Goal: Transaction & Acquisition: Purchase product/service

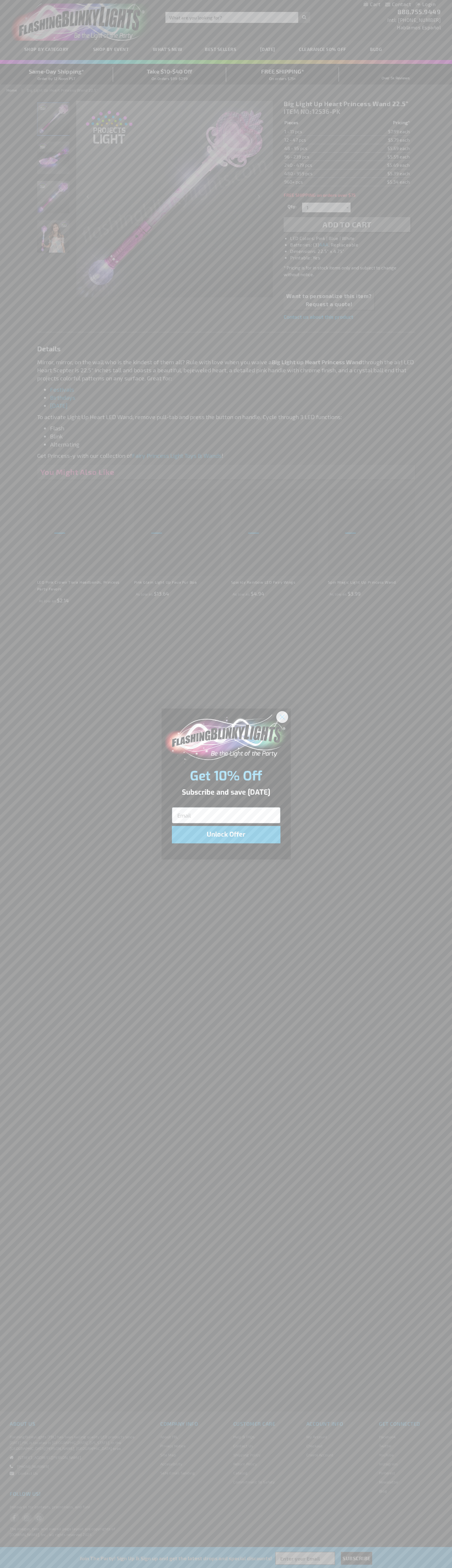
click at [282, 716] on icon "Close dialog" at bounding box center [281, 716] width 4 height 4
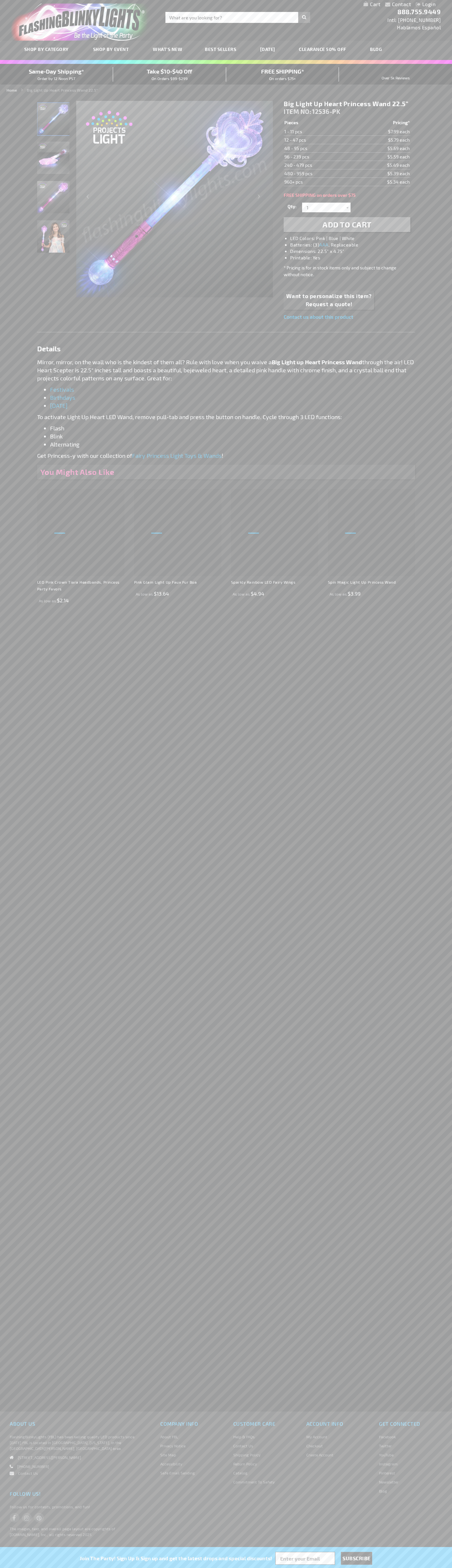
click at [347, 225] on span "Add to Cart" at bounding box center [347, 224] width 49 height 9
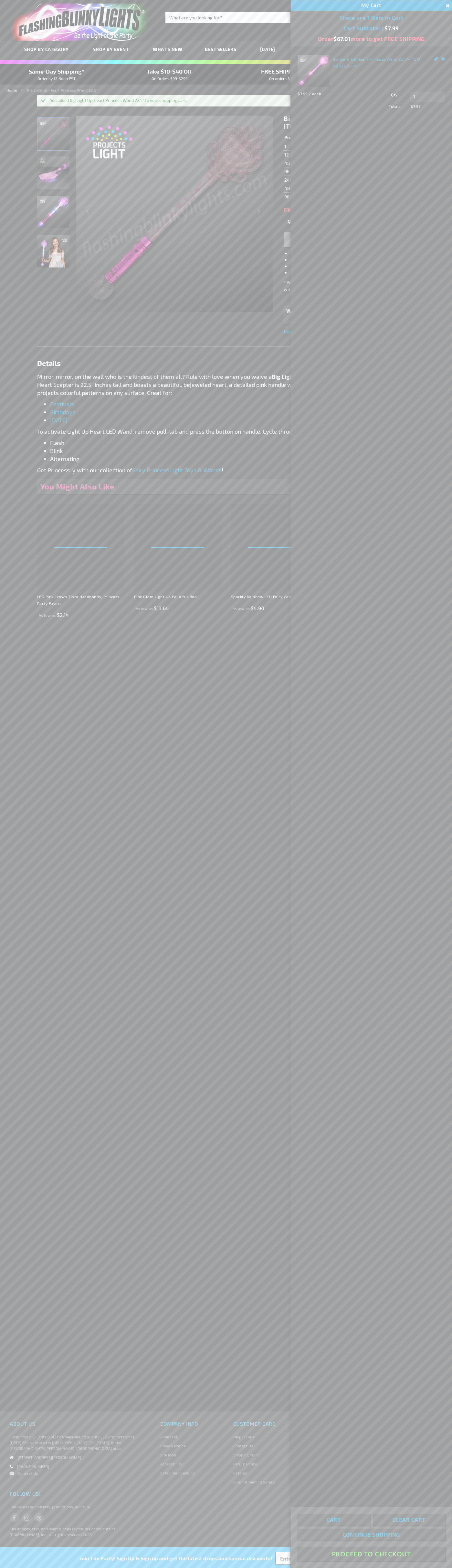
click at [371, 1554] on button "Proceed To Checkout" at bounding box center [371, 1554] width 148 height 15
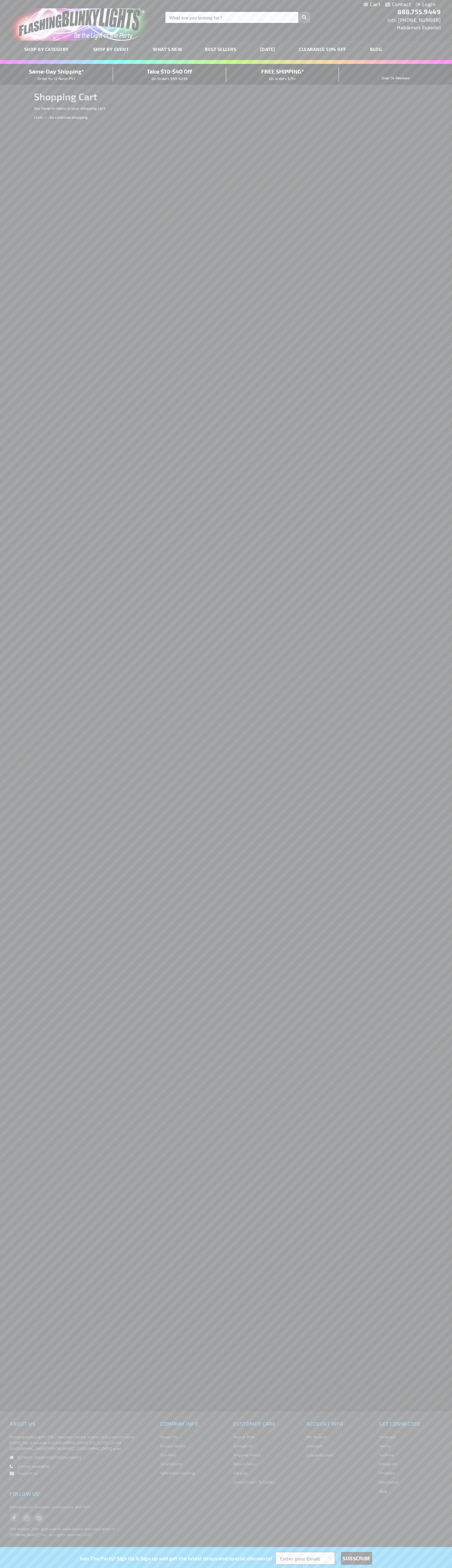
click at [57, 74] on span "Same-Day Shipping*" at bounding box center [56, 71] width 55 height 7
click at [46, 1] on div "Contact Compare Products Login Skip to Content My Cart My Cart Close You have n…" at bounding box center [226, 4] width 452 height 9
click at [431, 1334] on div "Contact Compare Products Login Skip to Content My Cart My Cart Close You have n…" at bounding box center [226, 784] width 452 height 1568
click at [273, 1567] on html "The store will not work correctly when cookies are disabled. Contact Compare Pr…" at bounding box center [226, 784] width 452 height 1568
click at [9, 1298] on div "Contact Compare Products Login Skip to Content My Cart My Cart Close You have n…" at bounding box center [226, 784] width 452 height 1568
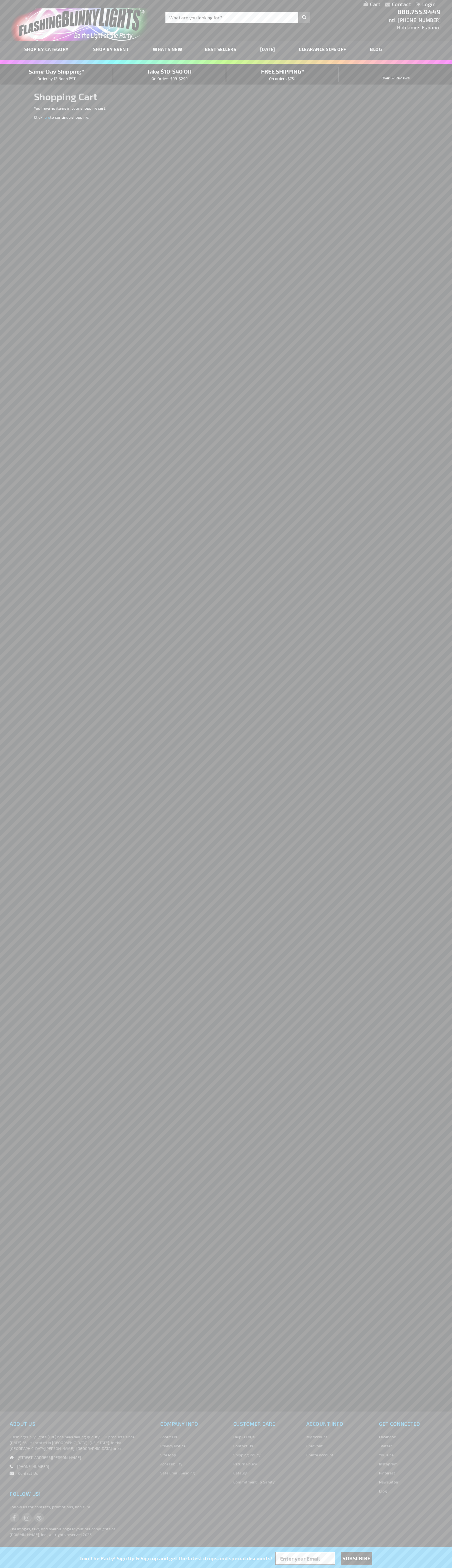
click at [57, 74] on span "Same-Day Shipping*" at bounding box center [56, 71] width 55 height 7
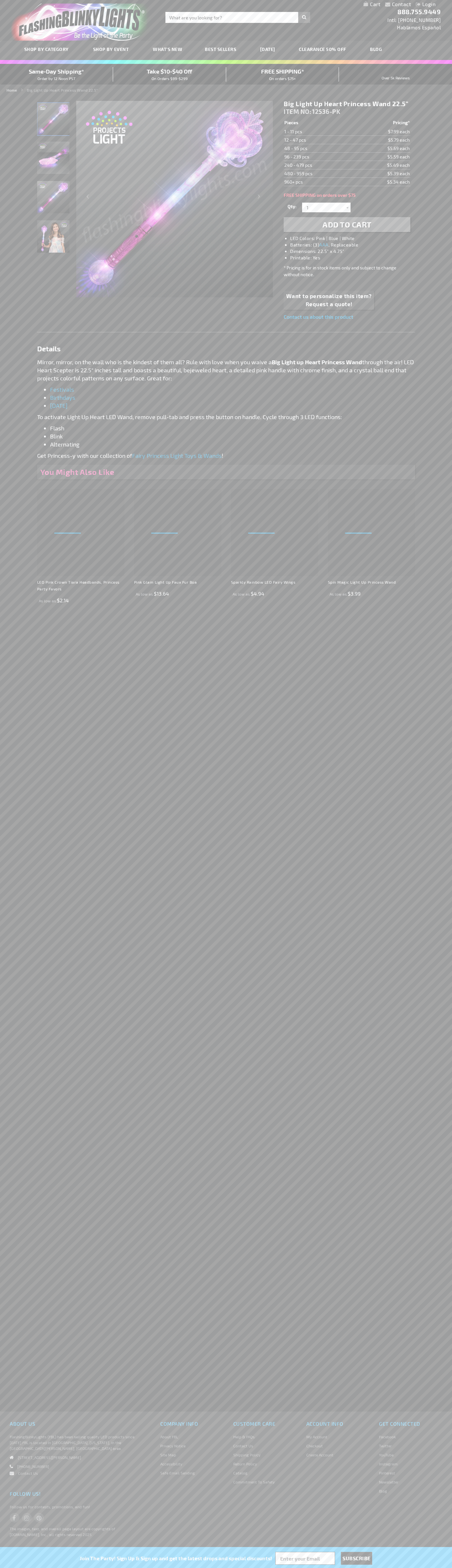
click at [54, 161] on img at bounding box center [53, 158] width 32 height 32
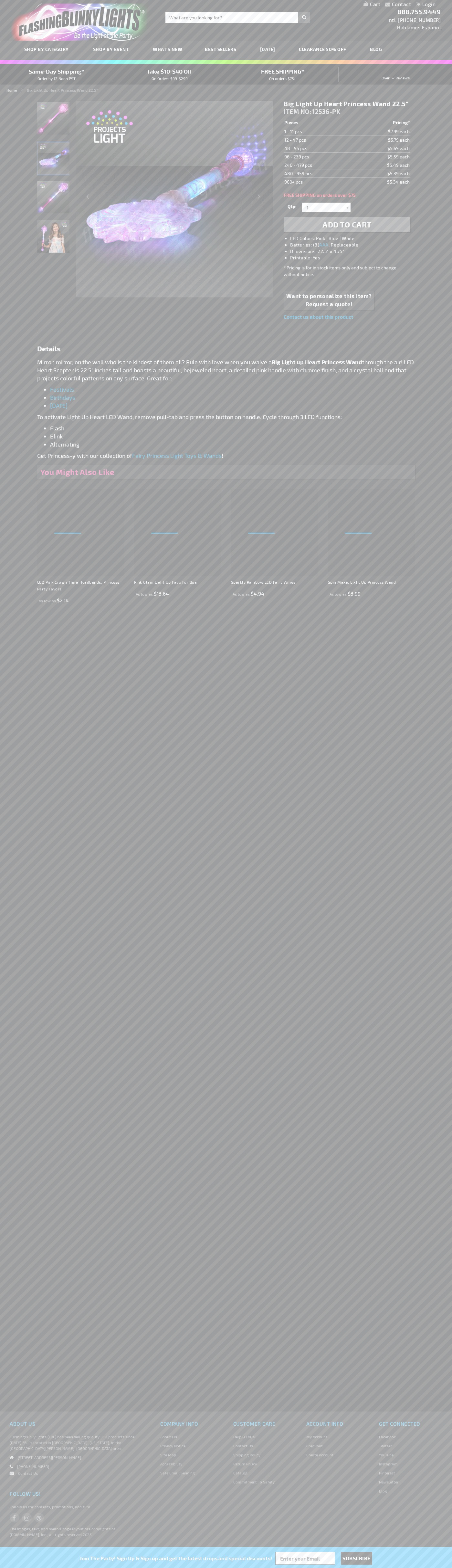
click at [347, 104] on h1 "Big Light Up Heart Princess Wand 22.5"" at bounding box center [346, 103] width 126 height 8
